Goal: Task Accomplishment & Management: Complete application form

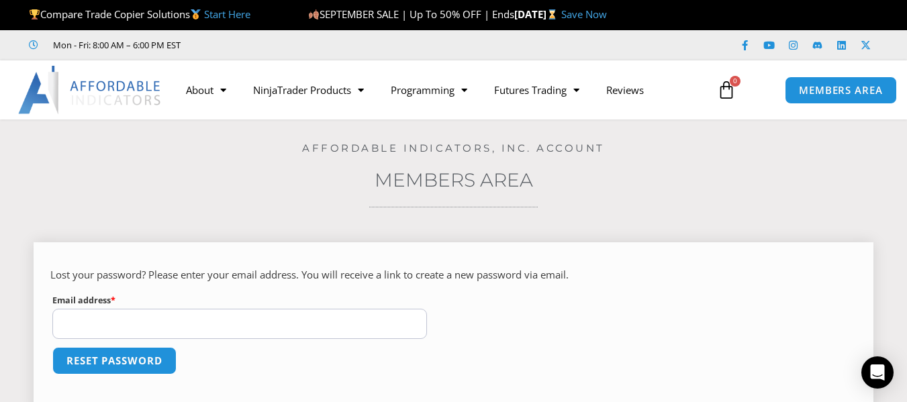
click at [89, 318] on input "Email address * Required" at bounding box center [239, 324] width 375 height 30
type input "**********"
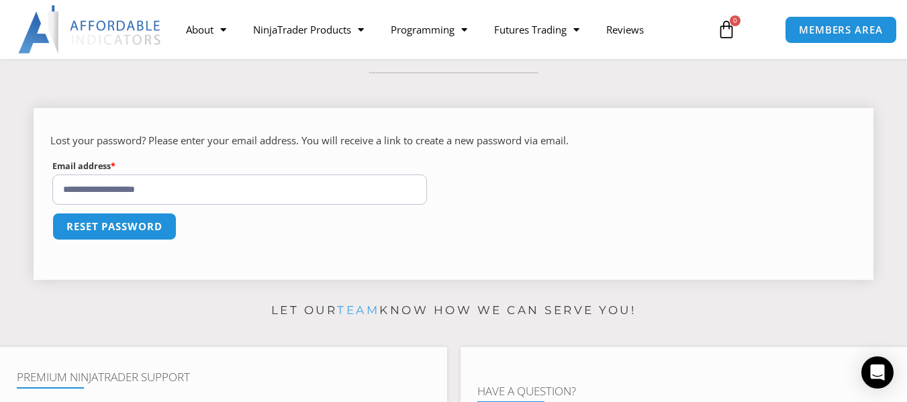
scroll to position [67, 0]
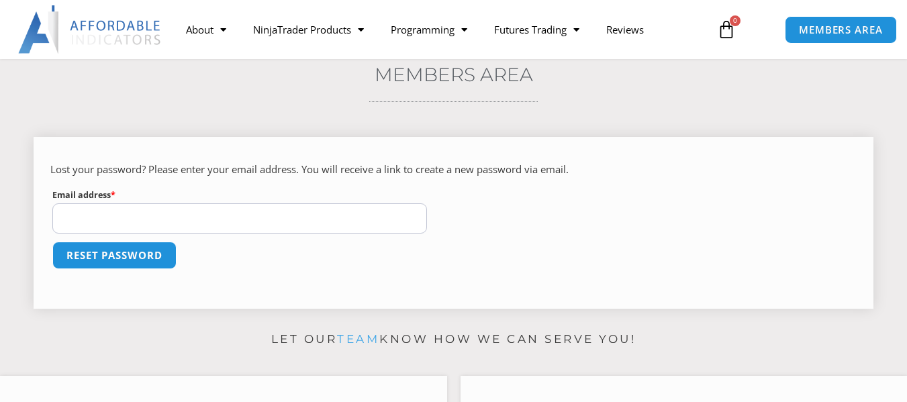
scroll to position [134, 0]
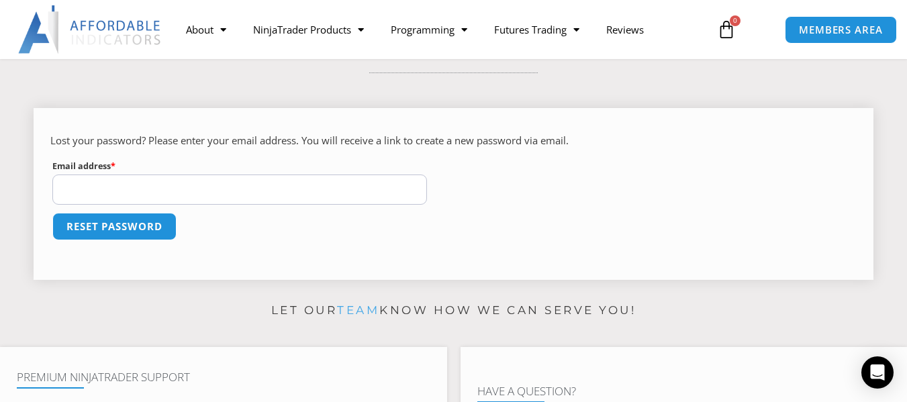
click at [175, 197] on input "Email address * Required" at bounding box center [239, 190] width 375 height 30
type input "**********"
click at [146, 224] on button "Reset password" at bounding box center [114, 226] width 130 height 29
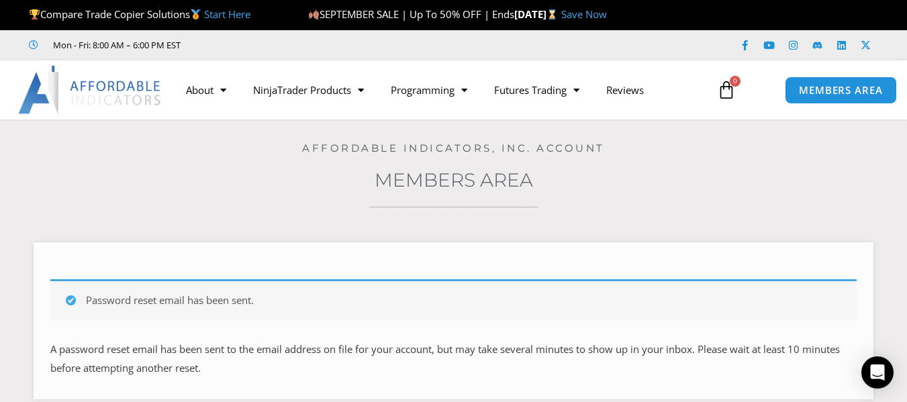
click at [726, 89] on icon at bounding box center [726, 90] width 19 height 19
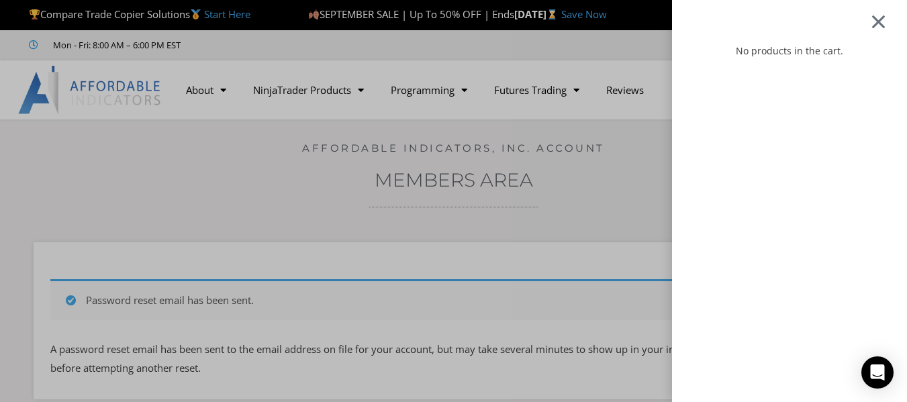
click at [887, 18] on div at bounding box center [878, 20] width 17 height 15
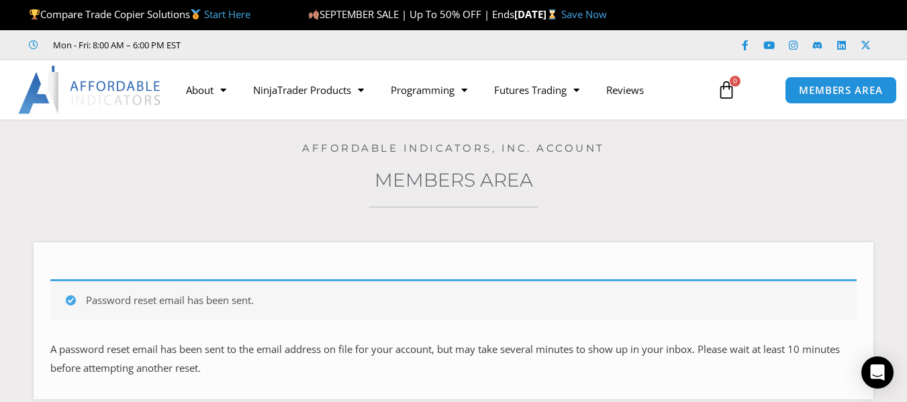
click at [86, 96] on img at bounding box center [90, 90] width 144 height 48
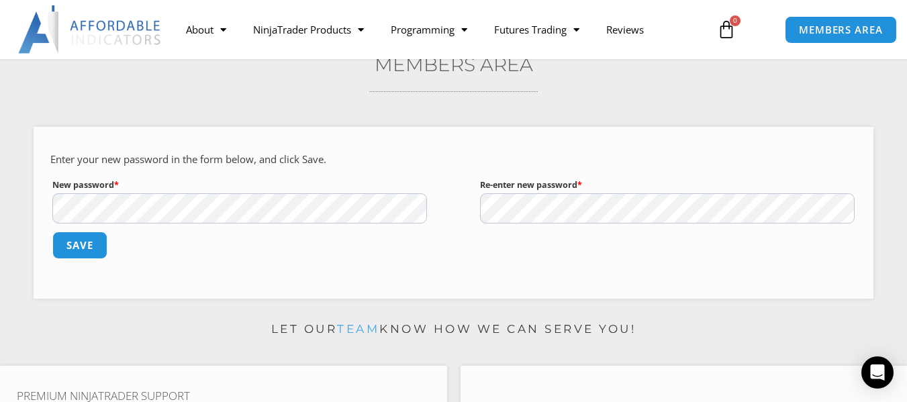
scroll to position [134, 0]
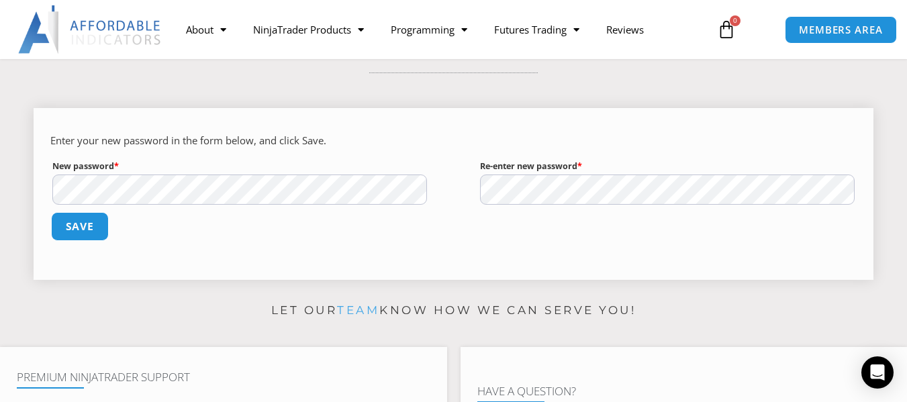
click at [70, 230] on button "Save" at bounding box center [80, 226] width 58 height 29
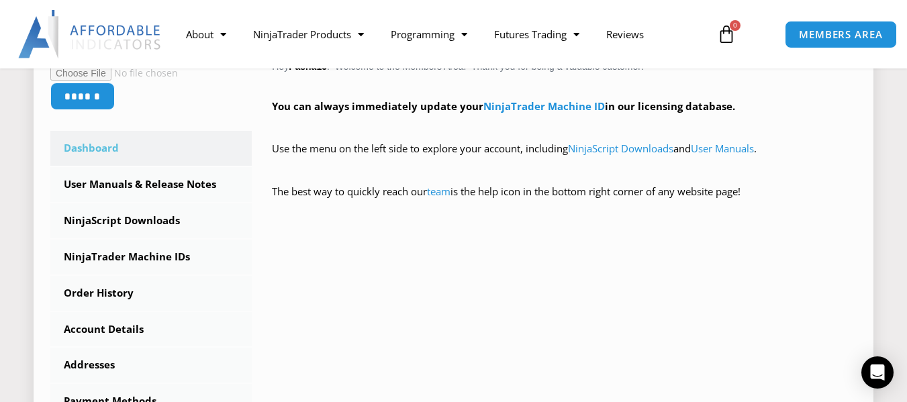
scroll to position [336, 0]
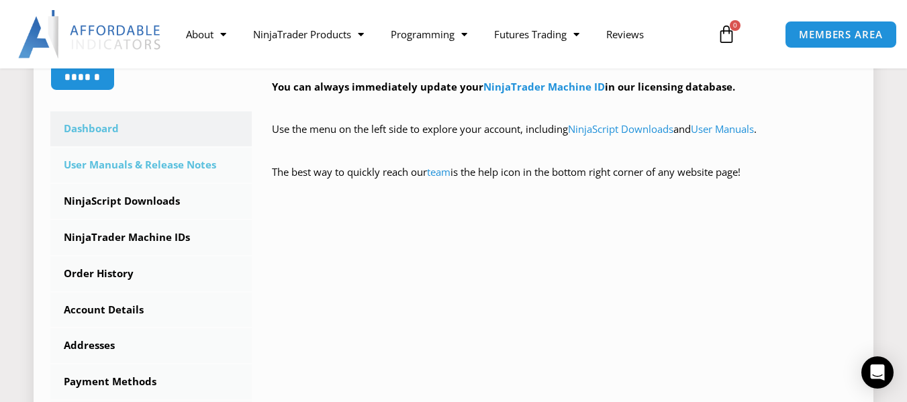
click at [105, 165] on link "User Manuals & Release Notes" at bounding box center [150, 165] width 201 height 35
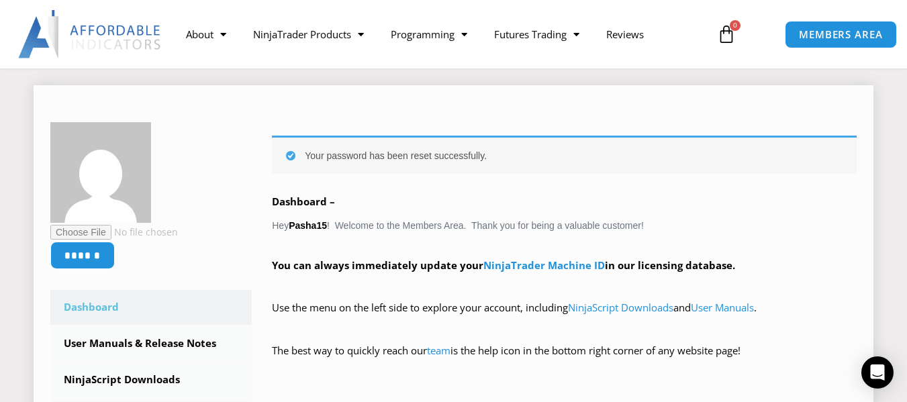
scroll to position [245, 0]
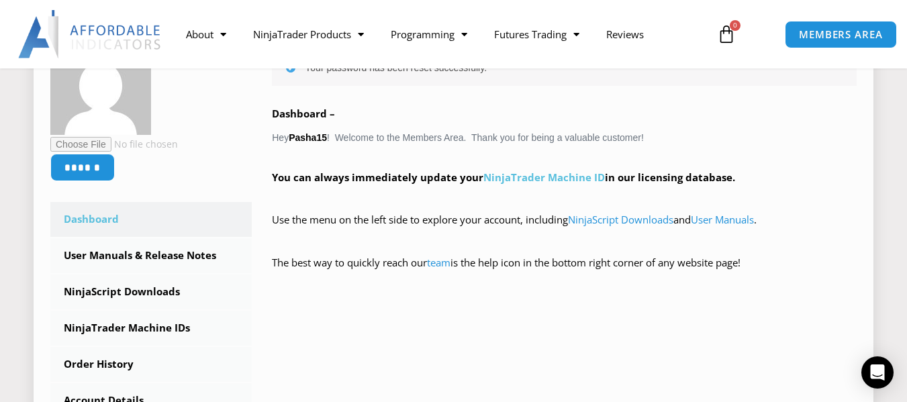
click at [508, 177] on link "NinjaTrader Machine ID" at bounding box center [543, 176] width 121 height 13
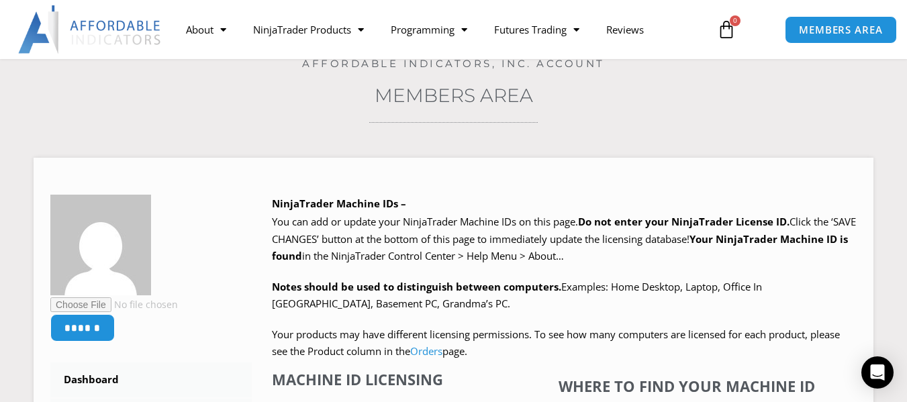
scroll to position [134, 0]
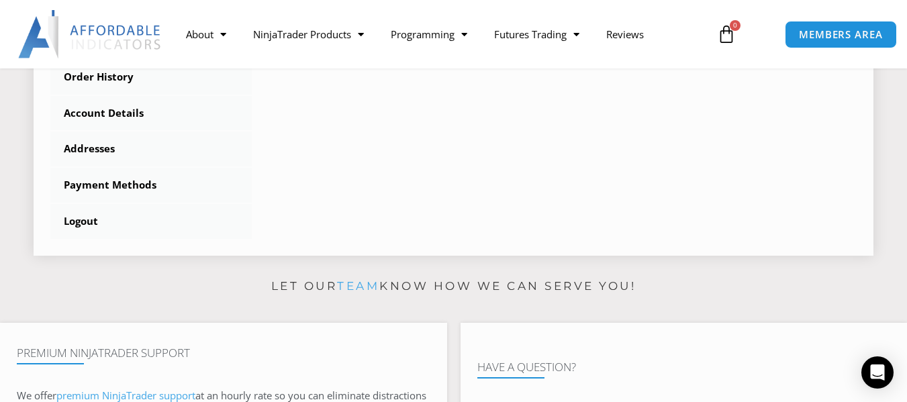
scroll to position [604, 0]
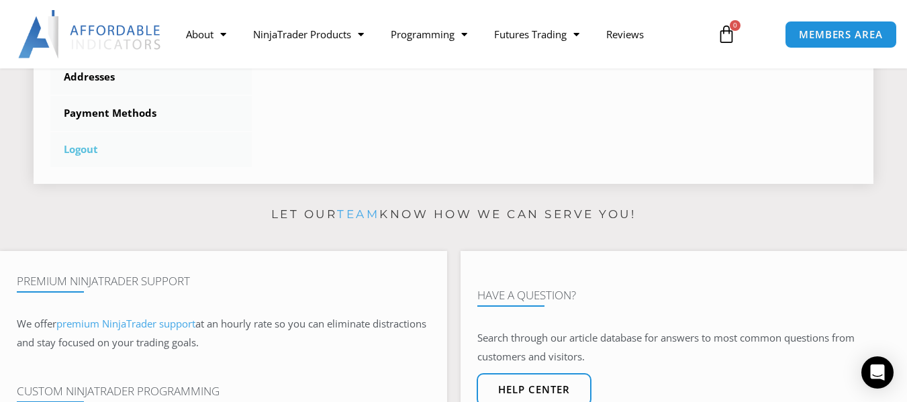
click at [78, 147] on link "Logout" at bounding box center [150, 149] width 201 height 35
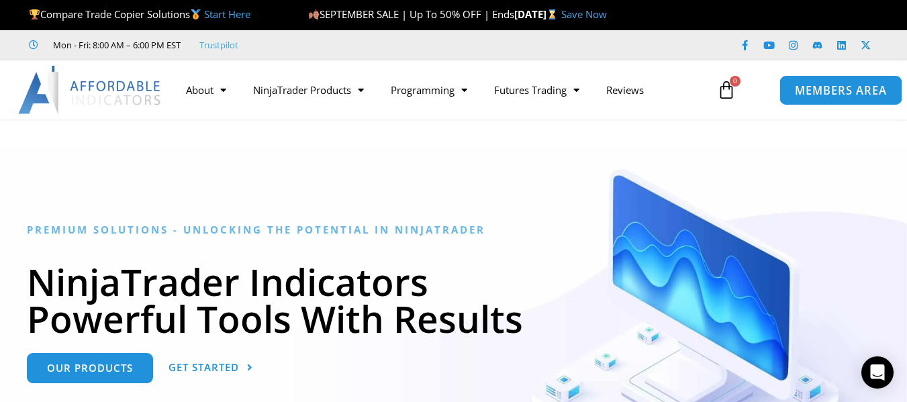
click at [847, 93] on span "MEMBERS AREA" at bounding box center [841, 90] width 92 height 11
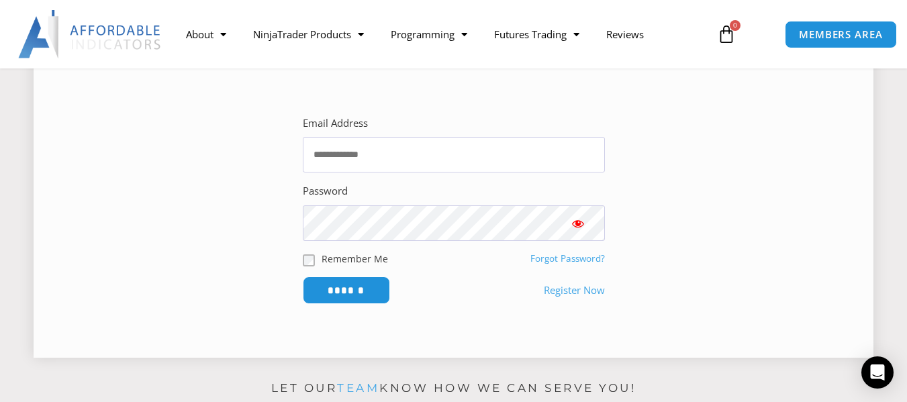
scroll to position [336, 0]
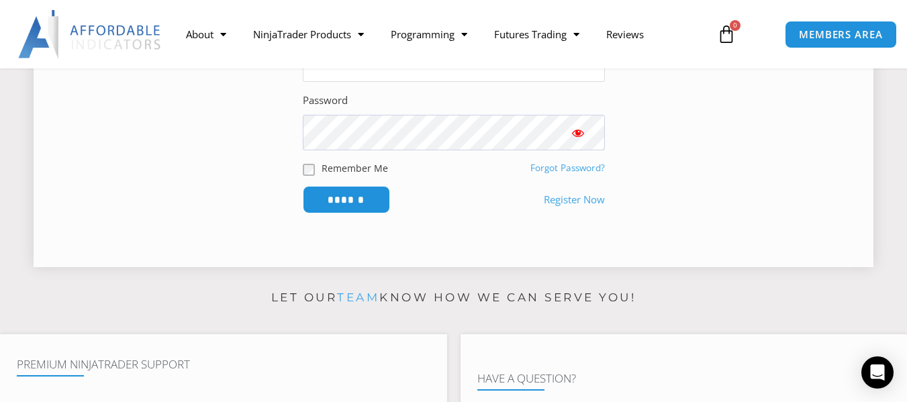
type input "**********"
click at [573, 200] on link "Register Now" at bounding box center [574, 200] width 61 height 19
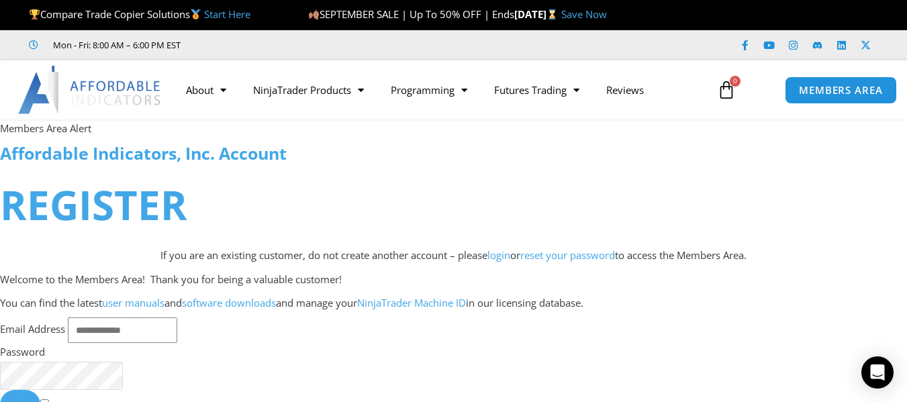
type input "**********"
click at [373, 209] on h1 "REGISTER" at bounding box center [453, 205] width 907 height 56
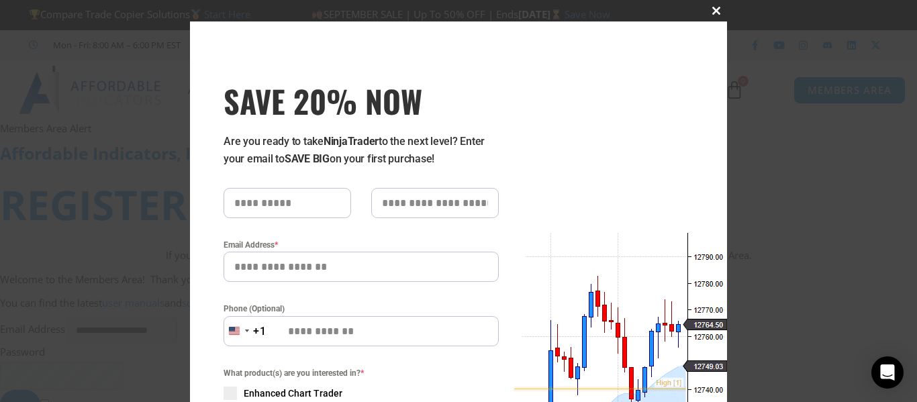
click at [709, 7] on span "SAVE 20% NOW popup" at bounding box center [715, 11] width 21 height 8
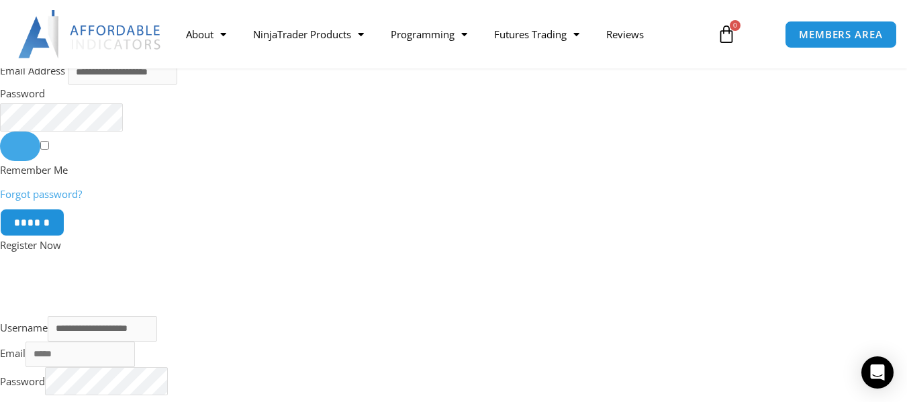
scroll to position [336, 0]
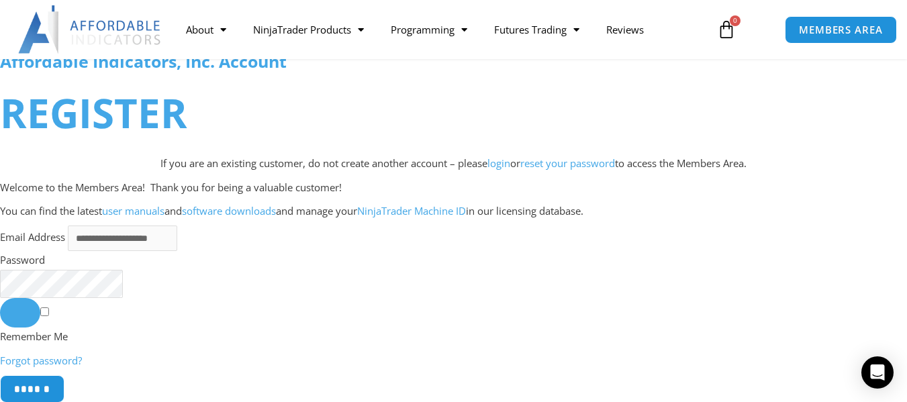
scroll to position [67, 0]
